Goal: Information Seeking & Learning: Learn about a topic

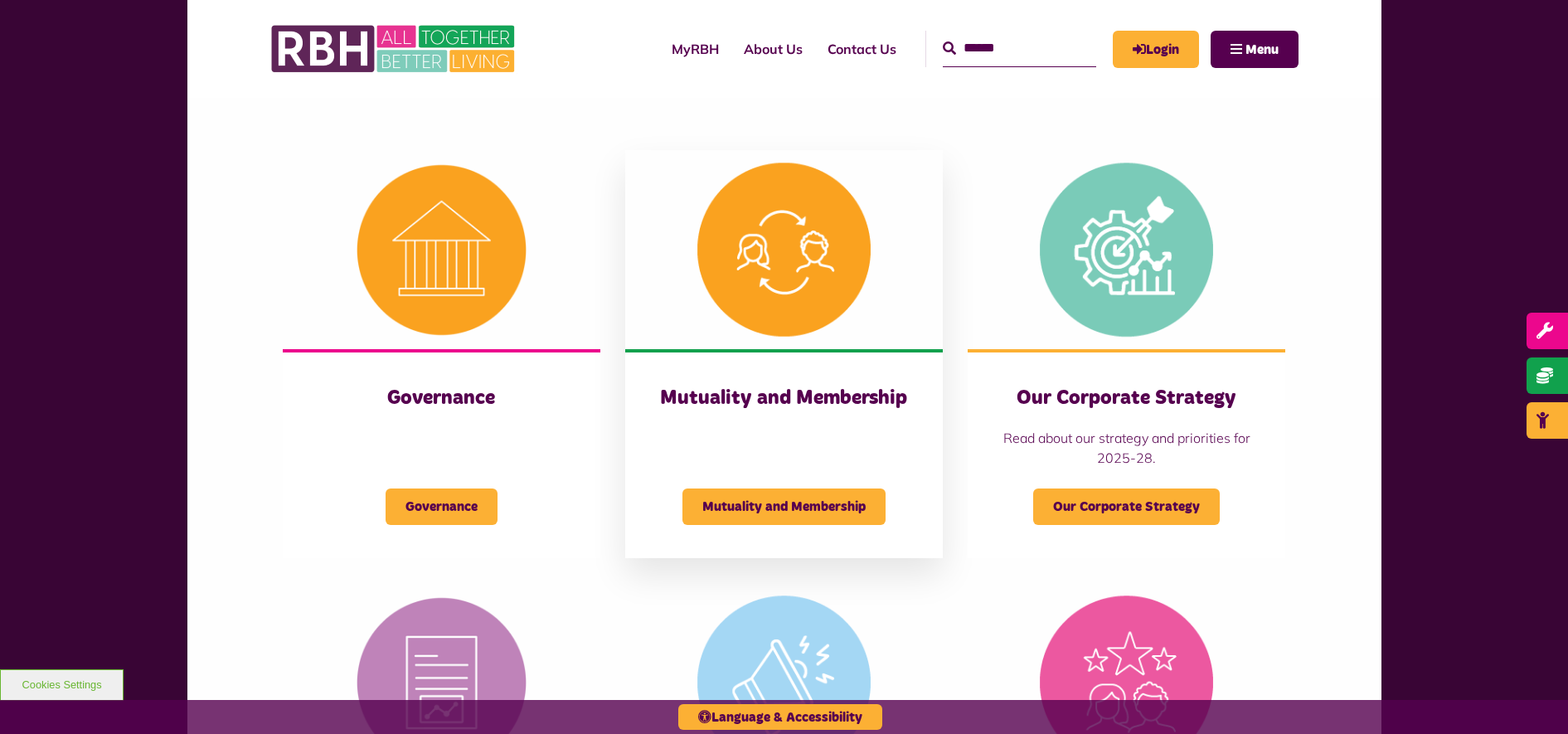
click at [762, 412] on div "Mutuality and Membership Mutuality and Membership" at bounding box center [784, 454] width 318 height 209
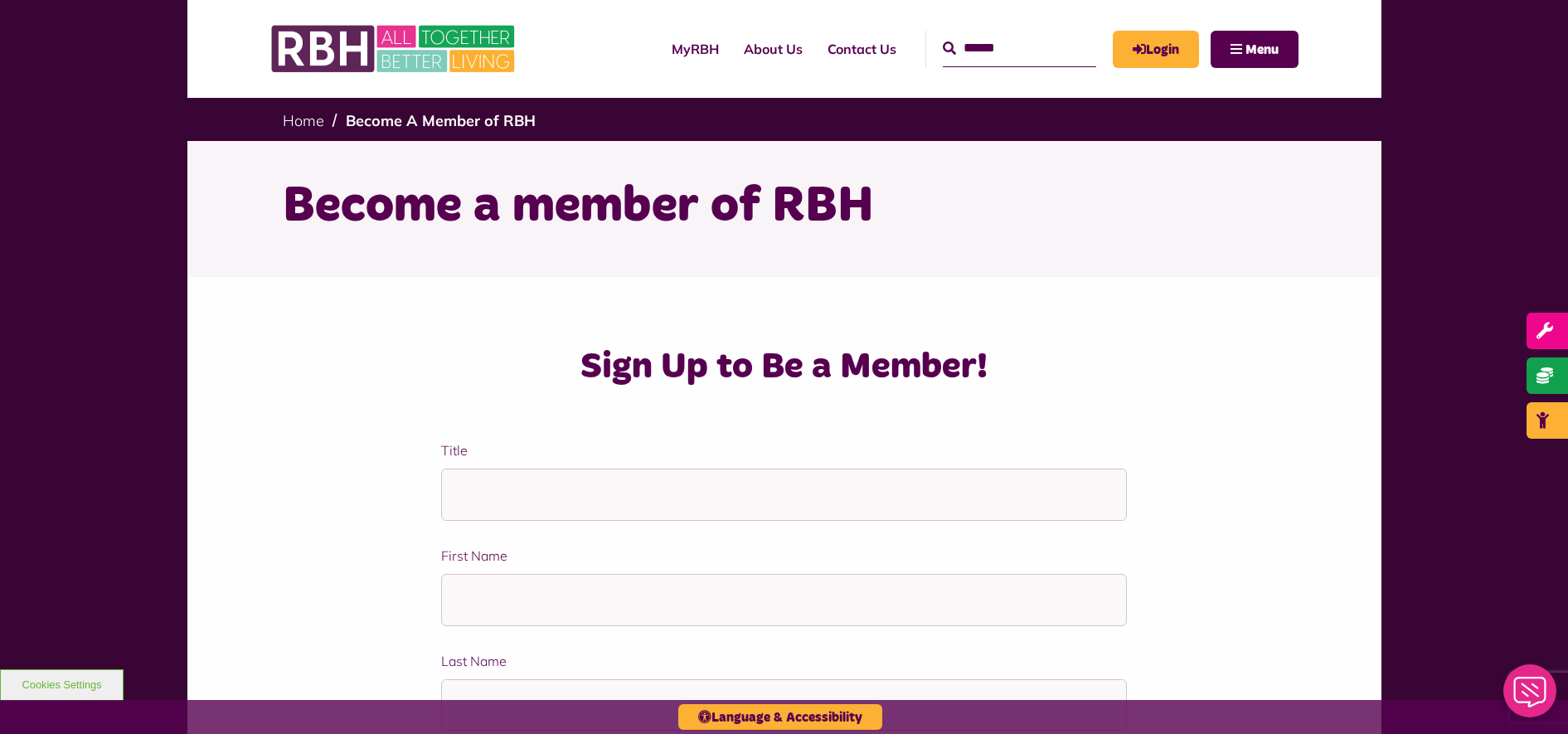
click at [446, 51] on img at bounding box center [395, 49] width 249 height 65
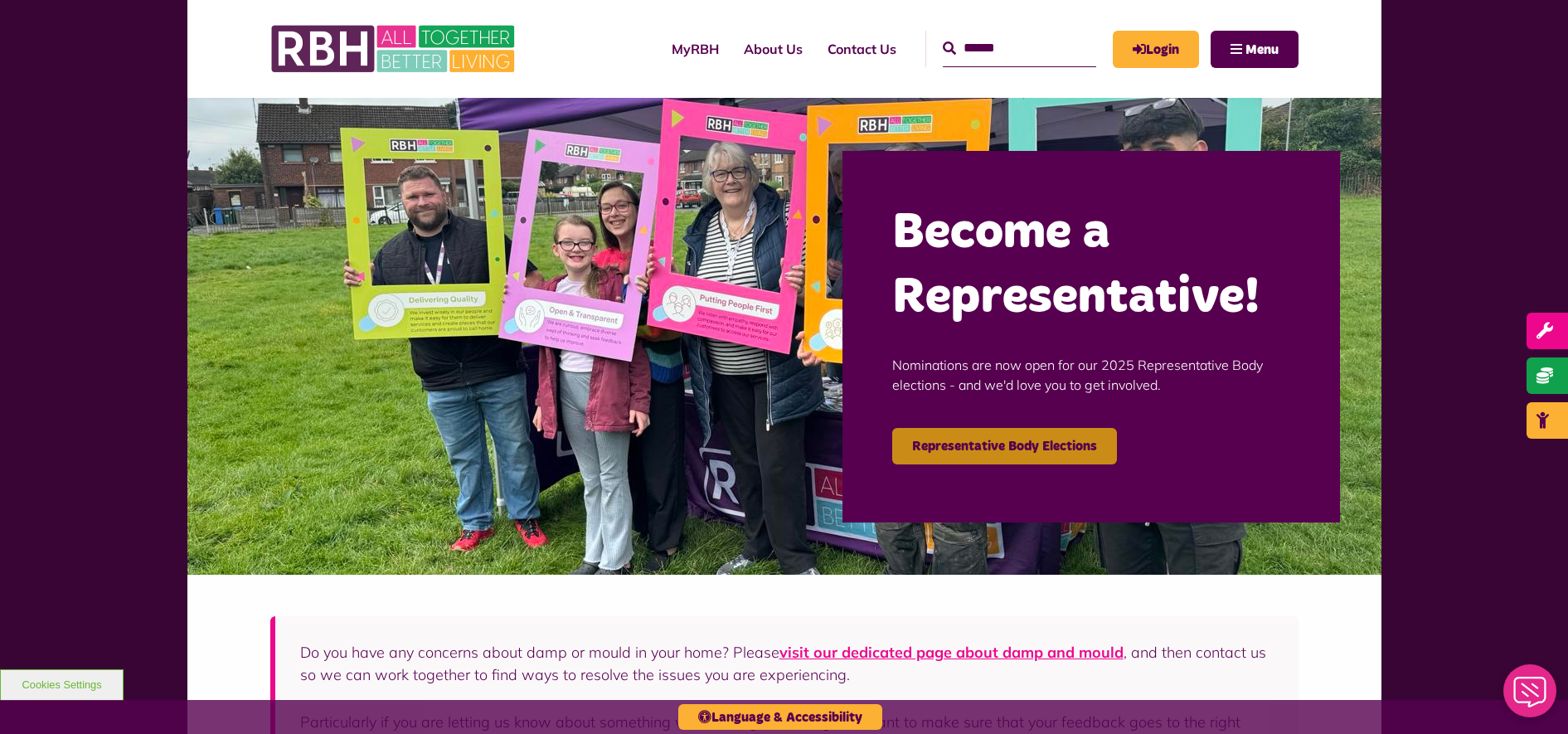
click at [1022, 448] on link "Representative Body Elections" at bounding box center [1004, 446] width 225 height 37
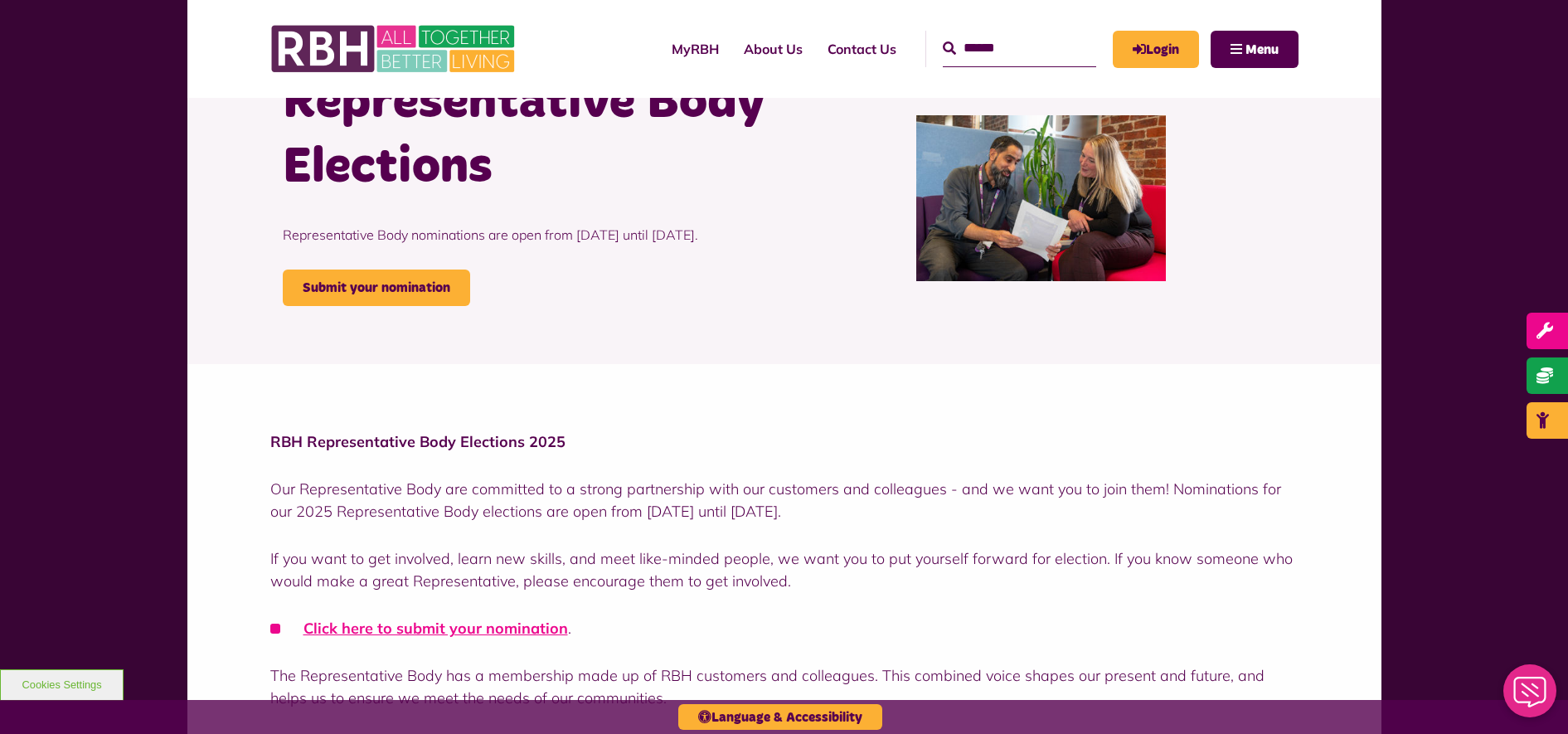
click at [1156, 519] on p "Our Representative Body are committed to a strong partnership with our customer…" at bounding box center [785, 500] width 1028 height 44
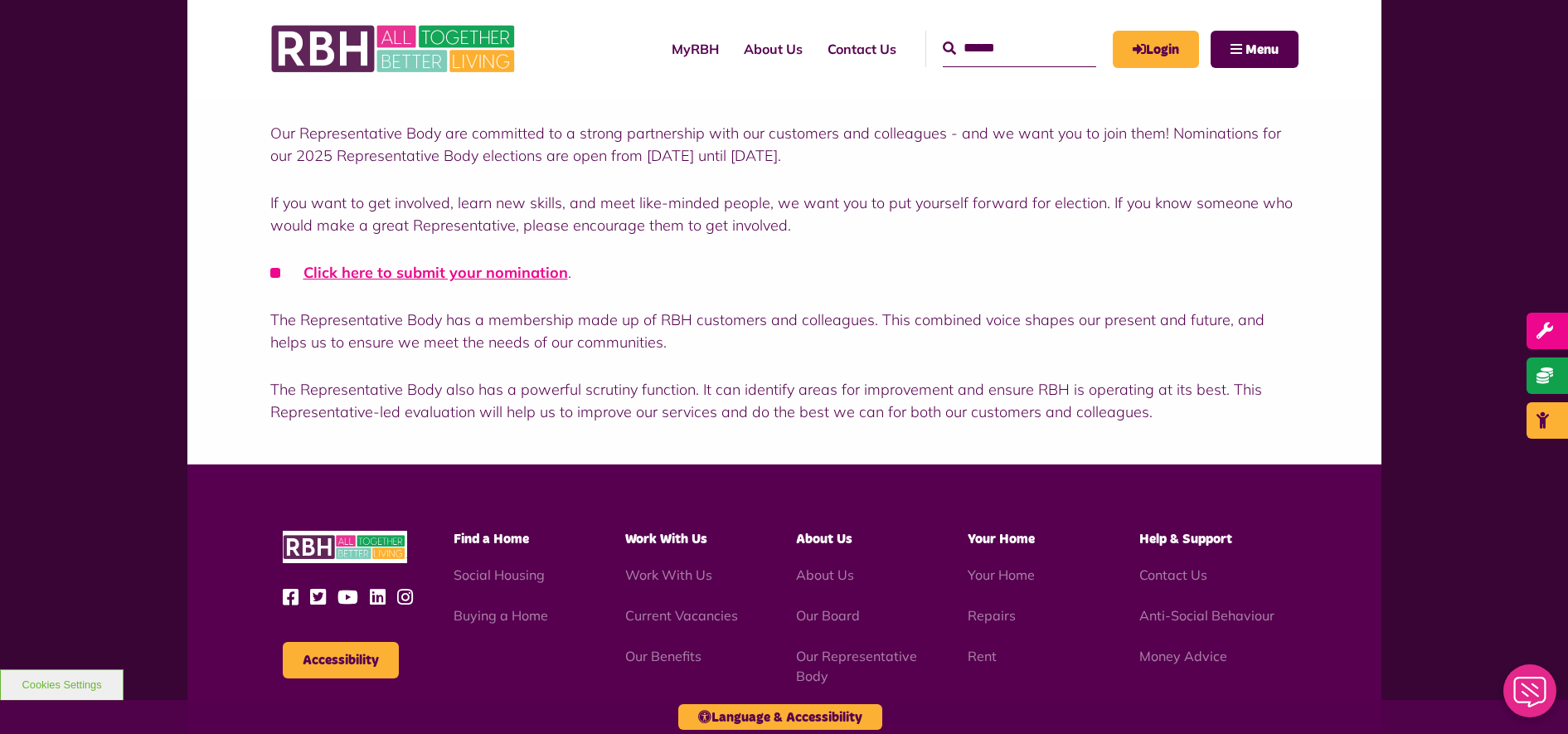
scroll to position [415, 0]
